Goal: Task Accomplishment & Management: Complete application form

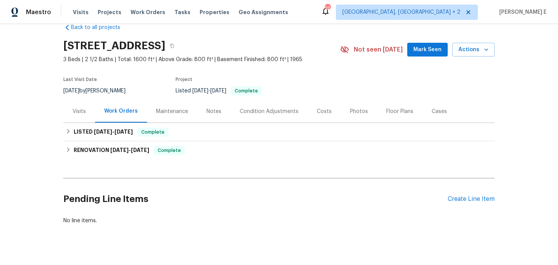
scroll to position [27, 0]
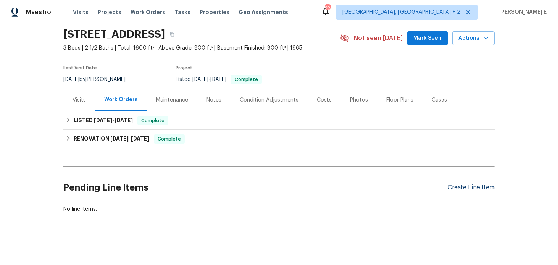
click at [479, 190] on div "Create Line Item" at bounding box center [471, 187] width 47 height 7
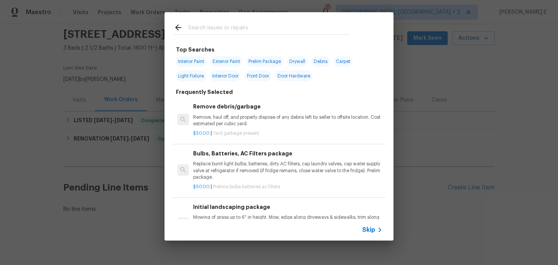
click at [370, 230] on span "Skip" at bounding box center [369, 230] width 13 height 8
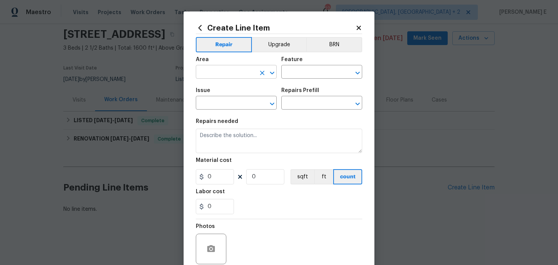
click at [230, 74] on input "text" at bounding box center [226, 73] width 60 height 12
type input "Interior Overall"
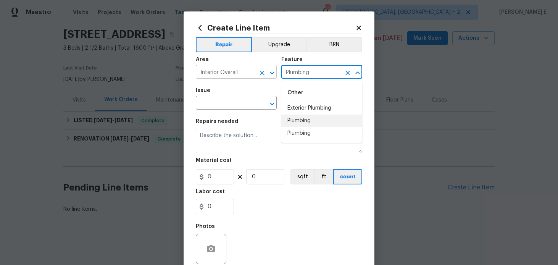
type input "Plumbing"
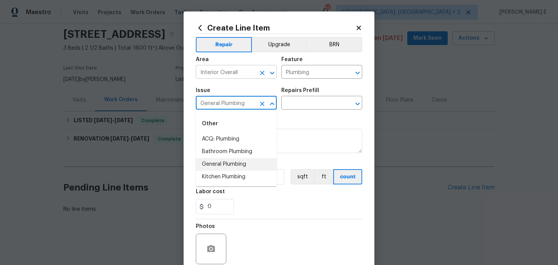
type input "General Plumbing"
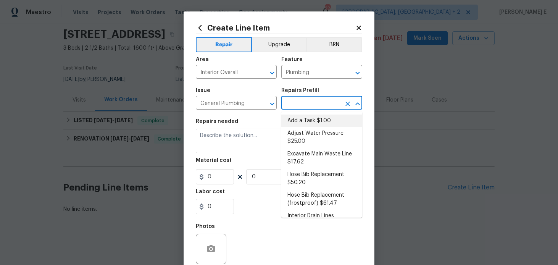
click at [304, 119] on li "Add a Task $1.00" at bounding box center [322, 121] width 81 height 13
type input "Add a Task $1.00"
type textarea "HPM to detail"
type input "1"
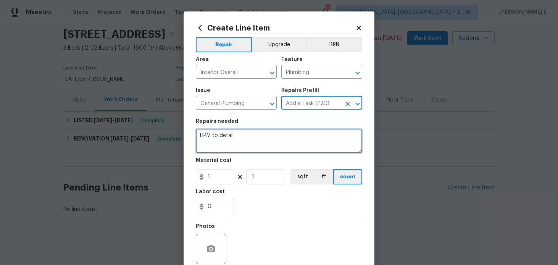
click at [272, 131] on textarea "HPM to detail" at bounding box center [279, 141] width 167 height 24
paste textarea "the refrigerator is leaking all over the floor at this property."
click at [202, 136] on textarea "the refrigerator is leaking all over the floor at this property." at bounding box center [279, 141] width 167 height 24
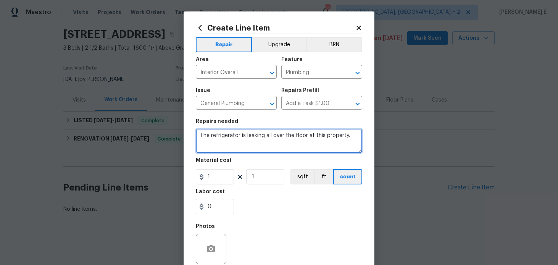
click at [350, 133] on textarea "The refrigerator is leaking all over the floor at this property." at bounding box center [279, 141] width 167 height 24
paste textarea "Please prioritize this WO due to a leak. Dry up any pooling water, investigate …"
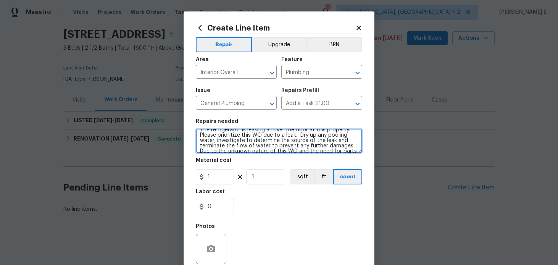
scroll to position [0, 0]
type textarea "The refrigerator is leaking all over the floor at this property. Please priorit…"
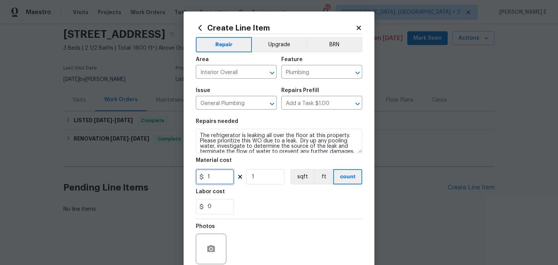
click at [214, 176] on input "1" at bounding box center [215, 176] width 38 height 15
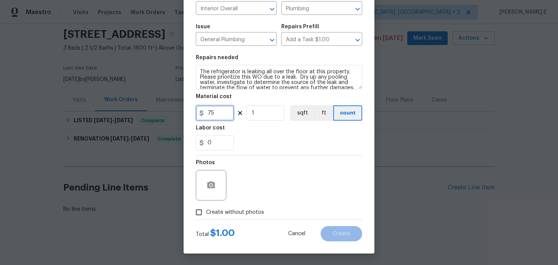
type input "75"
click at [243, 212] on span "Create without photos" at bounding box center [235, 213] width 58 height 8
click at [206, 212] on input "Create without photos" at bounding box center [199, 212] width 15 height 15
checkbox input "true"
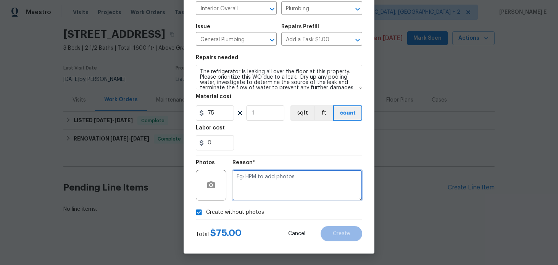
click at [282, 181] on textarea at bounding box center [298, 185] width 130 height 31
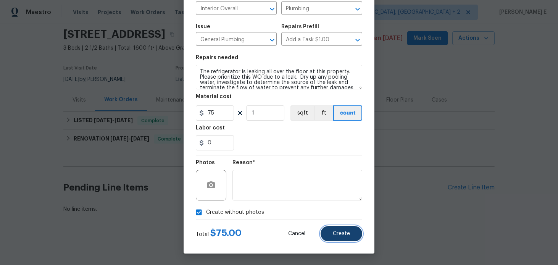
click at [347, 231] on span "Create" at bounding box center [341, 234] width 17 height 6
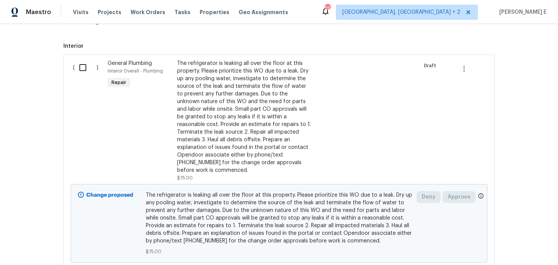
scroll to position [195, 0]
click at [84, 72] on input "checkbox" at bounding box center [86, 67] width 22 height 16
checkbox input "true"
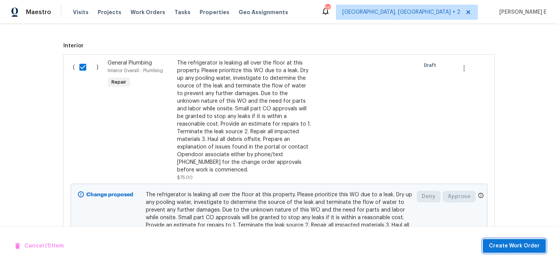
click at [531, 245] on span "Create Work Order" at bounding box center [514, 246] width 51 height 10
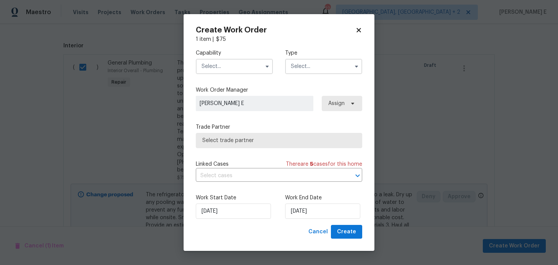
click at [251, 65] on input "text" at bounding box center [234, 66] width 77 height 15
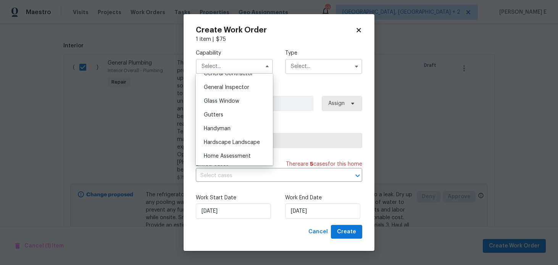
scroll to position [378, 0]
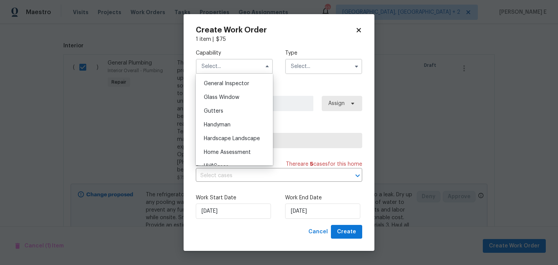
click at [244, 129] on div "Handyman" at bounding box center [234, 125] width 73 height 14
type input "Handyman"
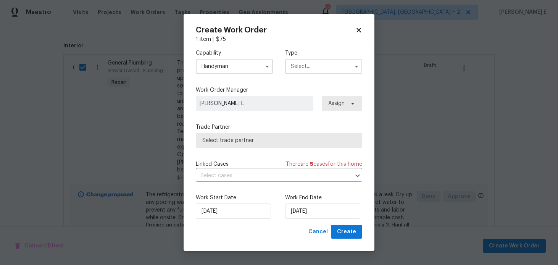
click at [318, 66] on input "text" at bounding box center [323, 66] width 77 height 15
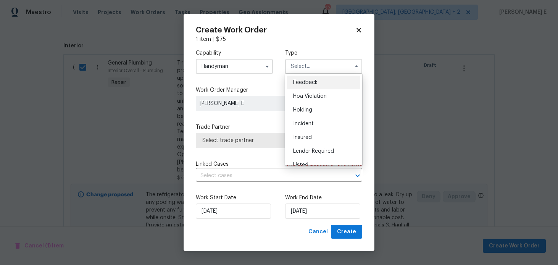
click at [311, 78] on div "Feedback" at bounding box center [323, 83] width 73 height 14
type input "Feedback"
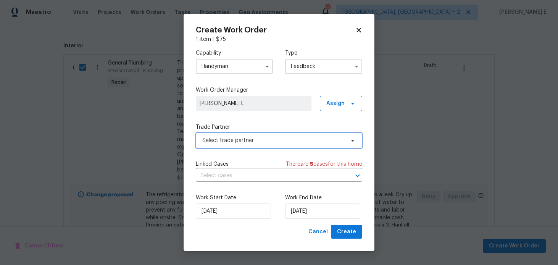
click at [246, 138] on span "Select trade partner" at bounding box center [273, 141] width 142 height 8
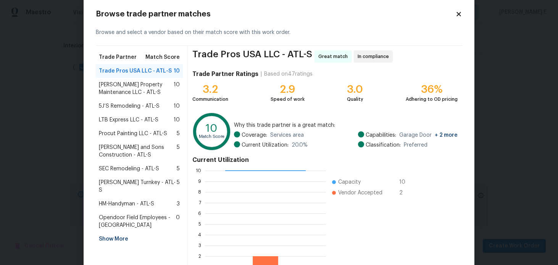
scroll to position [17, 0]
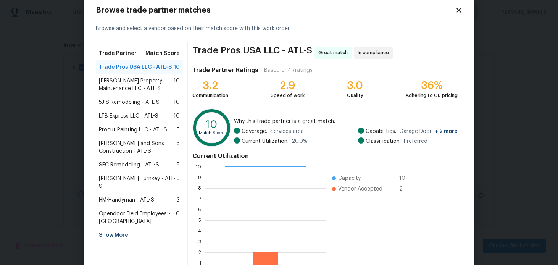
click at [128, 91] on span "Glen Property Maintenance LLC - ATL-S" at bounding box center [136, 84] width 75 height 15
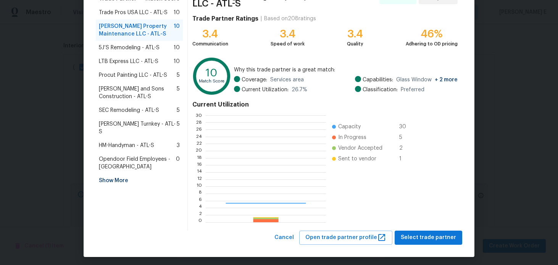
scroll to position [107, 120]
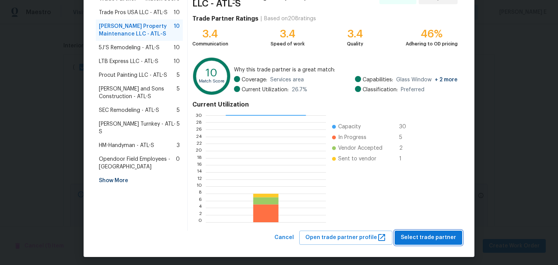
click at [427, 235] on span "Select trade partner" at bounding box center [428, 238] width 55 height 10
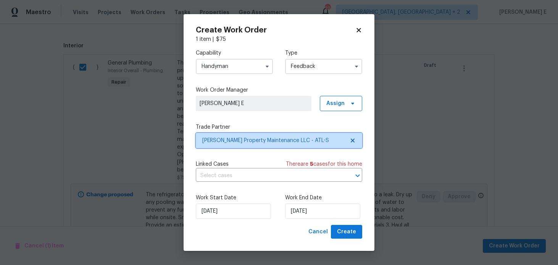
scroll to position [0, 0]
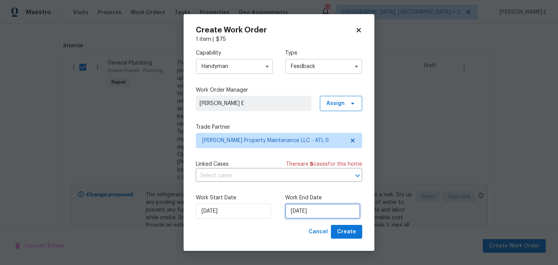
click at [295, 214] on input "29/08/2025" at bounding box center [322, 211] width 75 height 15
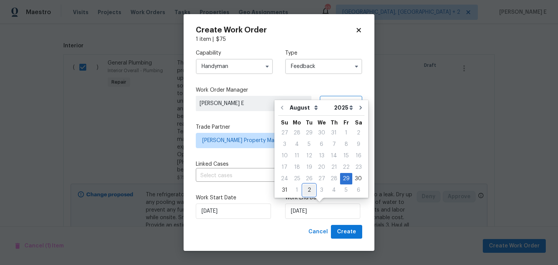
click at [308, 189] on div "2" at bounding box center [309, 190] width 12 height 11
type input "02/09/2025"
select select "8"
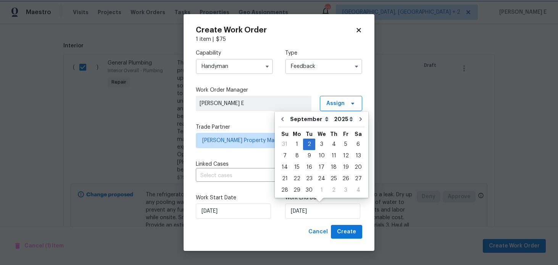
click at [363, 231] on div "Create Work Order 1 item | $ 75 Capability Handyman Type Feedback Work Order Ma…" at bounding box center [279, 132] width 191 height 237
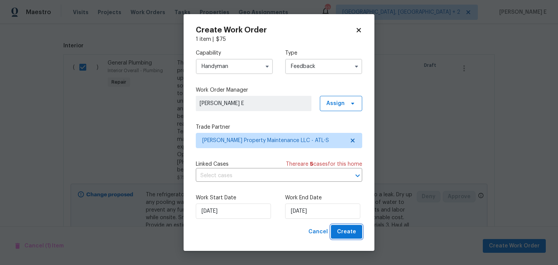
click at [348, 232] on span "Create" at bounding box center [346, 232] width 19 height 10
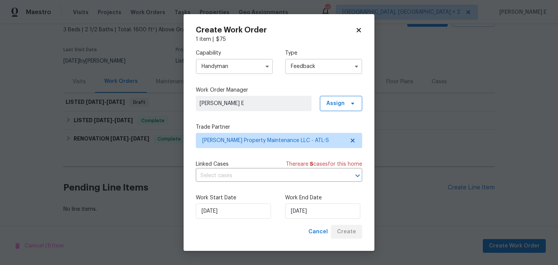
scroll to position [45, 0]
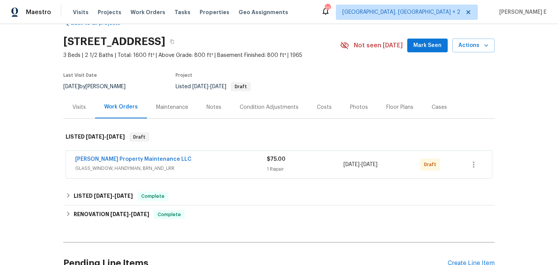
scroll to position [32, 0]
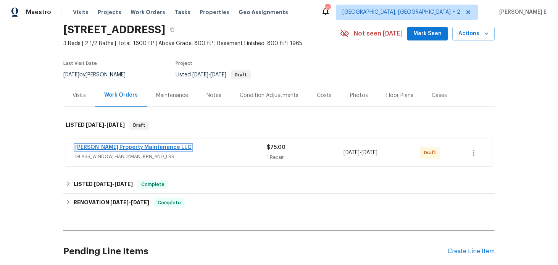
click at [106, 149] on link "Glen Property Maintenance LLC" at bounding box center [133, 147] width 117 height 5
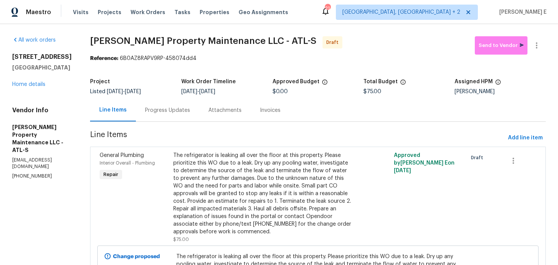
click at [152, 114] on div "Progress Updates" at bounding box center [167, 111] width 45 height 8
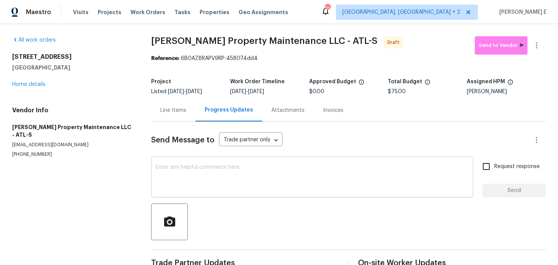
click at [184, 174] on textarea at bounding box center [312, 178] width 313 height 27
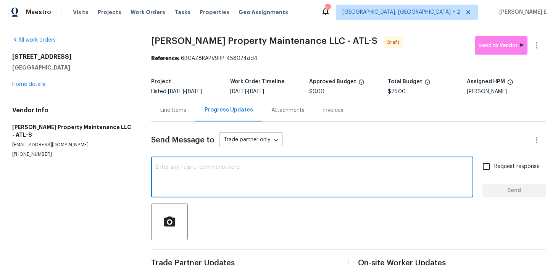
paste textarea "Hi this is Keerthana with Opendoor. I’m confirming you received the WO for the …"
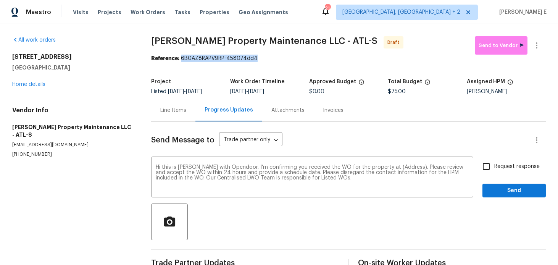
drag, startPoint x: 181, startPoint y: 60, endPoint x: 269, endPoint y: 60, distance: 87.5
click at [269, 60] on div "Reference: 6B0AZ8RAPV9RP-458074dd4" at bounding box center [348, 59] width 395 height 8
copy div "6B0AZ8RAPV9RP-458074dd4"
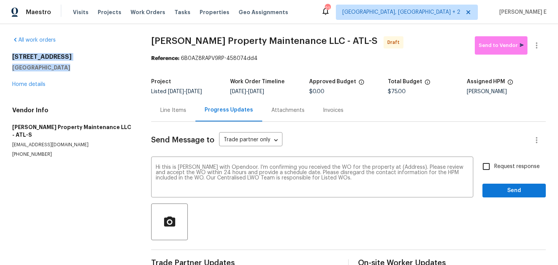
drag, startPoint x: 10, startPoint y: 56, endPoint x: 62, endPoint y: 69, distance: 53.6
click at [62, 69] on div "All work orders 2460 Surrey Trl Atlanta, GA 30349 Home details Vendor Info Glen…" at bounding box center [279, 154] width 558 height 260
copy div "2460 Surrey Trl Atlanta, GA 30349"
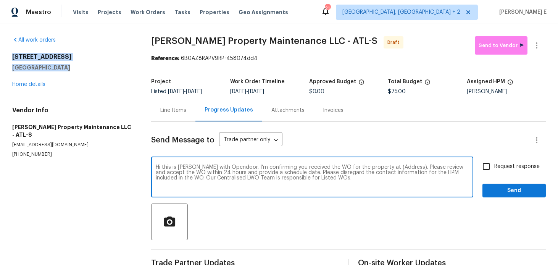
click at [397, 167] on textarea "Hi this is Keerthana with Opendoor. I’m confirming you received the WO for the …" at bounding box center [312, 178] width 313 height 27
paste textarea "2460 Surrey Trl Atlanta, GA 30349"
type textarea "Hi this is Keerthana with Opendoor. I’m confirming you received the WO for the …"
click at [522, 173] on label "Request response" at bounding box center [510, 167] width 62 height 16
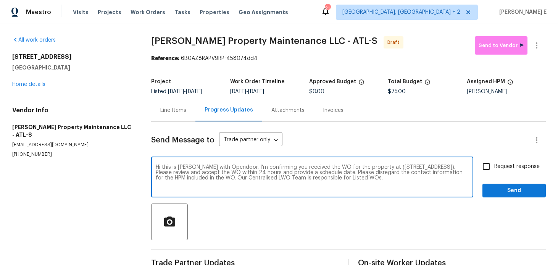
click at [495, 173] on input "Request response" at bounding box center [487, 167] width 16 height 16
checkbox input "true"
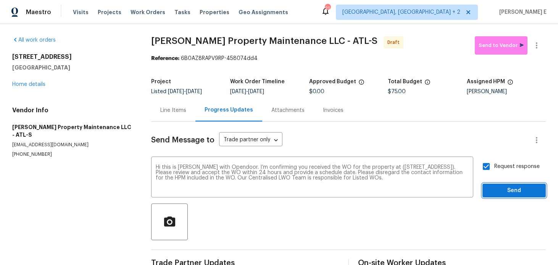
click at [519, 191] on span "Send" at bounding box center [514, 191] width 51 height 10
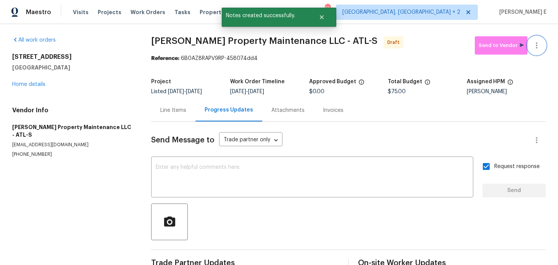
click at [533, 50] on button "button" at bounding box center [537, 45] width 18 height 18
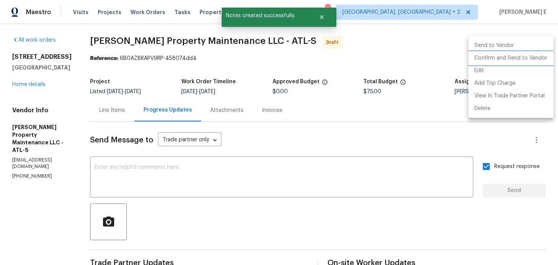
click at [487, 58] on li "Confirm and Send to Vendor" at bounding box center [511, 58] width 85 height 13
click at [307, 86] on div at bounding box center [279, 132] width 558 height 265
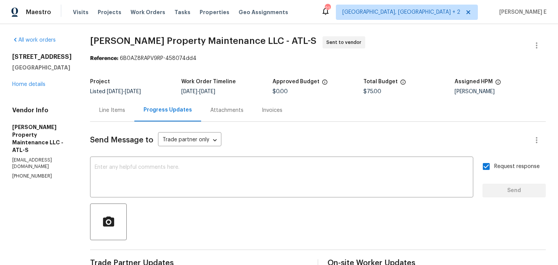
click at [84, 66] on div "All work orders 2460 Surrey Trl Atlanta, GA 30349 Home details Vendor Info Glen…" at bounding box center [279, 180] width 558 height 312
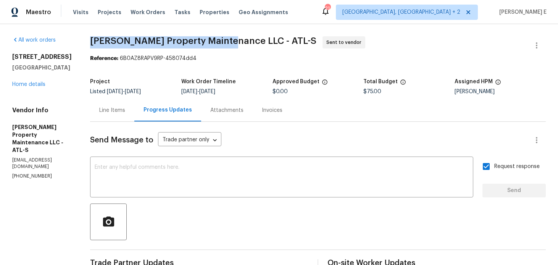
drag, startPoint x: 91, startPoint y: 42, endPoint x: 231, endPoint y: 39, distance: 139.5
click at [231, 39] on div "All work orders 2460 Surrey Trl Atlanta, GA 30349 Home details Vendor Info Glen…" at bounding box center [279, 180] width 558 height 312
copy span "Glen Property Maintenance LLC"
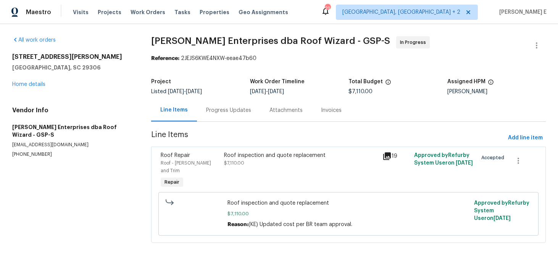
click at [213, 112] on div "Progress Updates" at bounding box center [228, 111] width 45 height 8
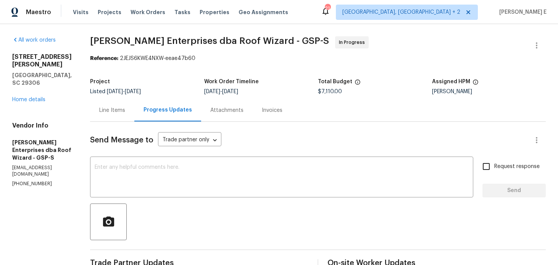
click at [103, 118] on div "Line Items" at bounding box center [112, 110] width 44 height 23
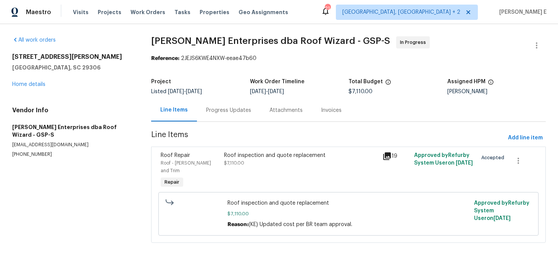
click at [230, 174] on div "Roof inspection and quote replacement $7,110.00" at bounding box center [301, 170] width 159 height 43
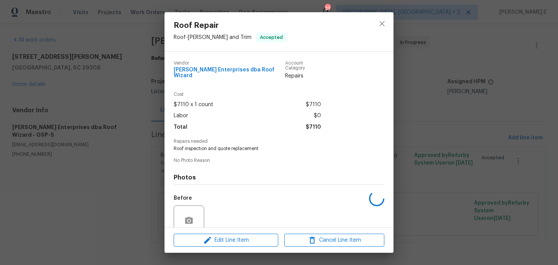
click at [230, 174] on h4 "Photos" at bounding box center [279, 178] width 211 height 8
click at [208, 243] on icon "button" at bounding box center [207, 240] width 9 height 9
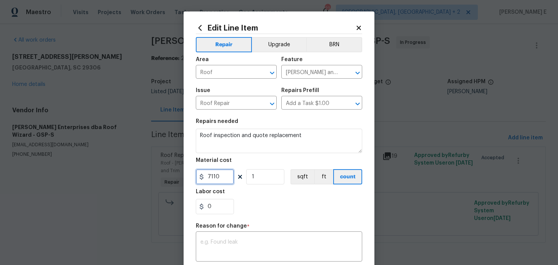
click at [213, 176] on input "7110" at bounding box center [215, 176] width 38 height 15
type input "7430"
click at [287, 240] on div "x ​" at bounding box center [279, 247] width 167 height 28
paste textarea "(KE) Updated cost per BR team approval."
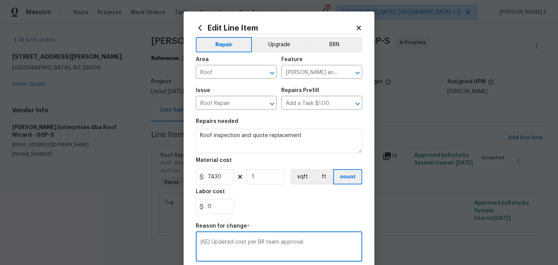
scroll to position [119, 0]
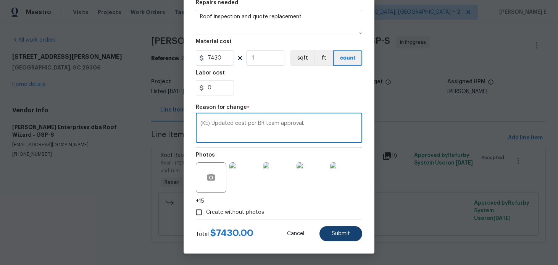
type textarea "(KE) Updated cost per BR team approval."
click at [340, 236] on span "Submit" at bounding box center [341, 234] width 18 height 6
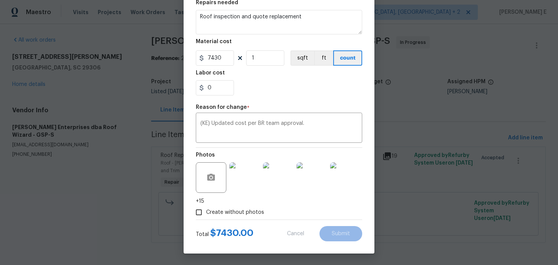
type input "7110"
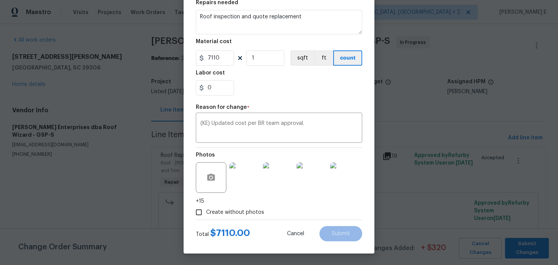
click at [533, 251] on body "Maestro Visits Projects Work Orders Tasks Properties Geo Assignments 21 [GEOGRA…" at bounding box center [279, 132] width 558 height 264
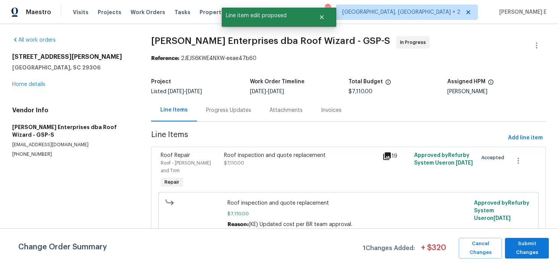
scroll to position [0, 0]
click at [533, 251] on span "Submit Changes" at bounding box center [527, 249] width 36 height 18
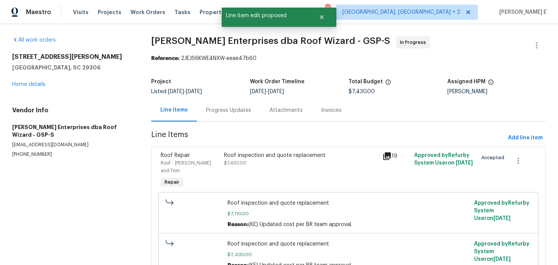
click at [233, 108] on div "Progress Updates" at bounding box center [228, 111] width 45 height 8
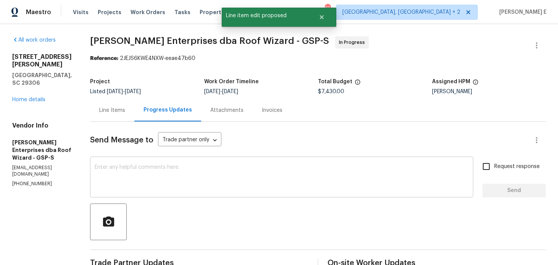
click at [196, 194] on div "x ​" at bounding box center [282, 178] width 384 height 39
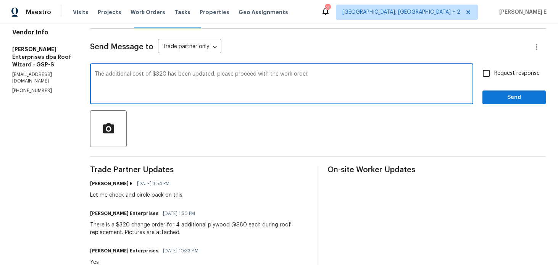
scroll to position [95, 0]
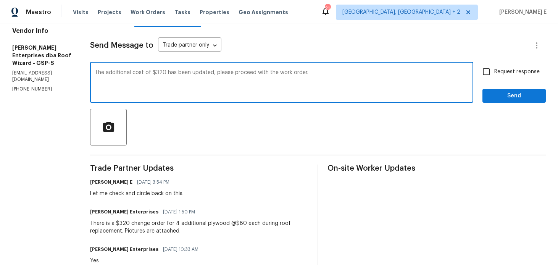
type textarea "The additional cost of $320 has been updated, please proceed with the work orde…"
click at [495, 81] on div "Request response Send" at bounding box center [514, 83] width 63 height 39
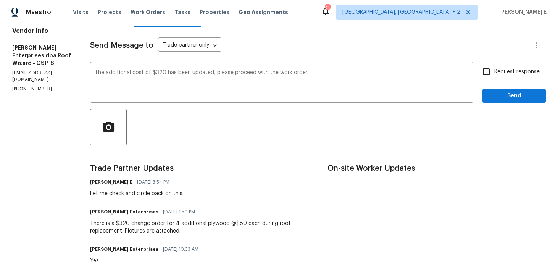
click at [493, 76] on input "Request response" at bounding box center [487, 72] width 16 height 16
checkbox input "true"
click at [500, 93] on span "Send" at bounding box center [514, 96] width 51 height 10
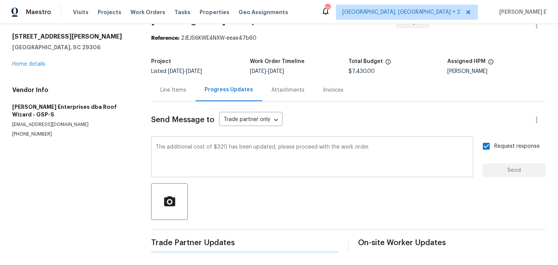
scroll to position [0, 0]
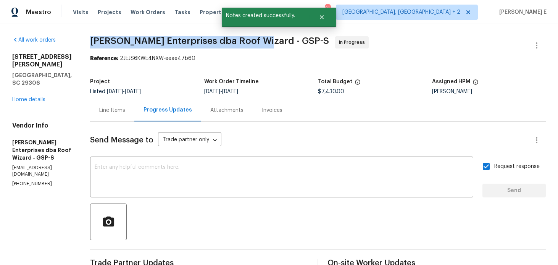
drag, startPoint x: 89, startPoint y: 41, endPoint x: 260, endPoint y: 40, distance: 170.4
click at [260, 40] on span "[PERSON_NAME] Enterprises dba Roof Wizard - GSP-S" at bounding box center [209, 40] width 239 height 9
copy span "[PERSON_NAME] Enterprises dba Roof Wizard -"
